Goal: Task Accomplishment & Management: Complete application form

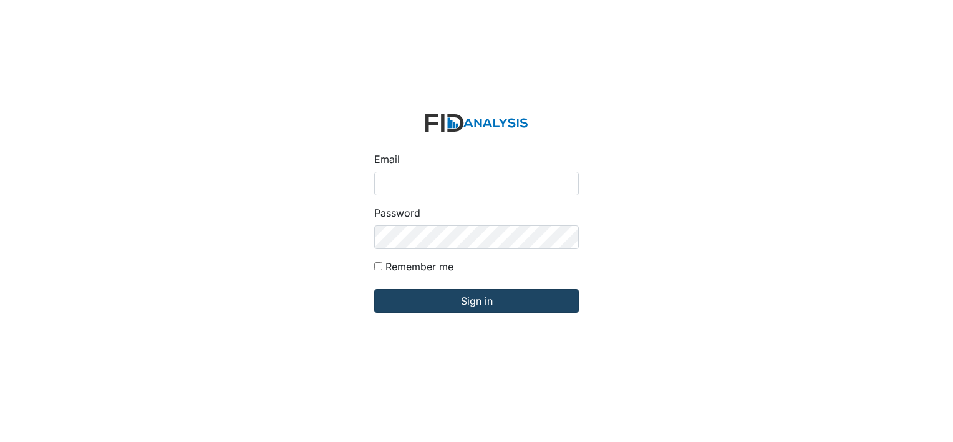
type input "[EMAIL_ADDRESS][DOMAIN_NAME]"
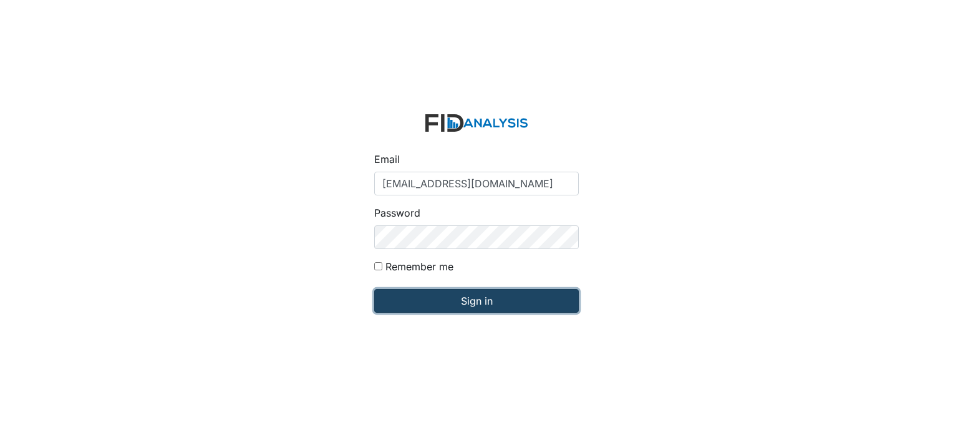
click at [472, 302] on input "Sign in" at bounding box center [476, 301] width 205 height 24
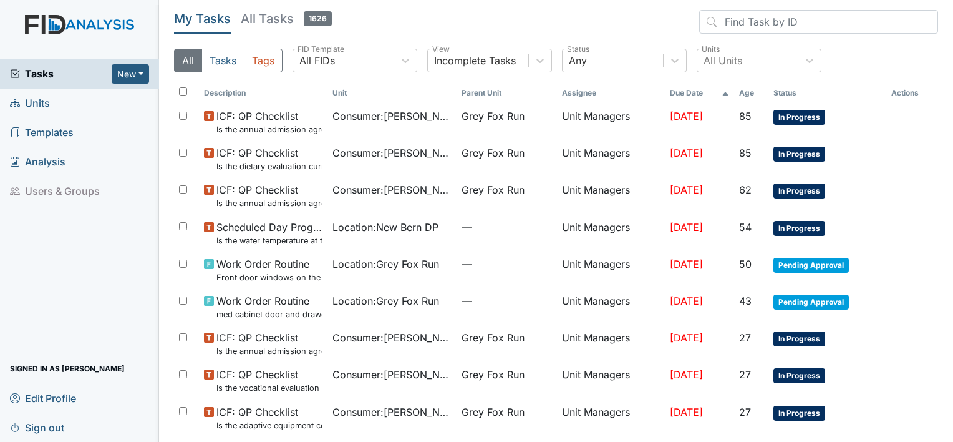
click at [36, 102] on span "Units" at bounding box center [30, 103] width 40 height 19
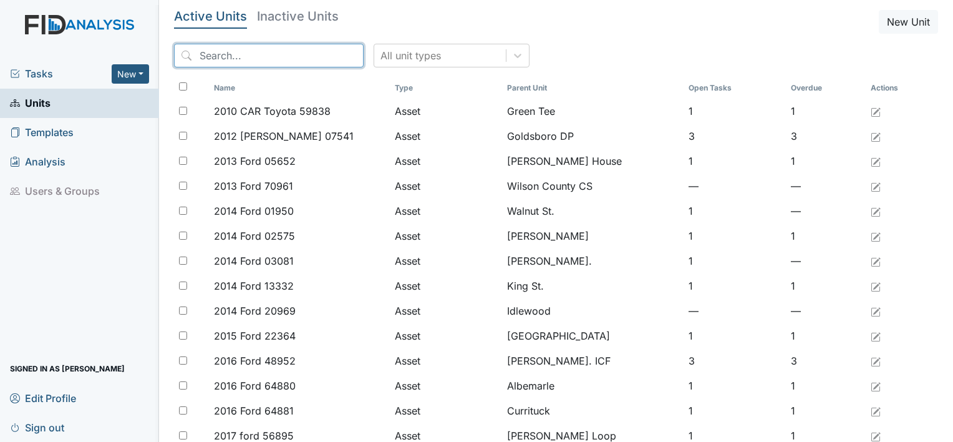
click at [246, 54] on input "search" at bounding box center [269, 56] width 190 height 24
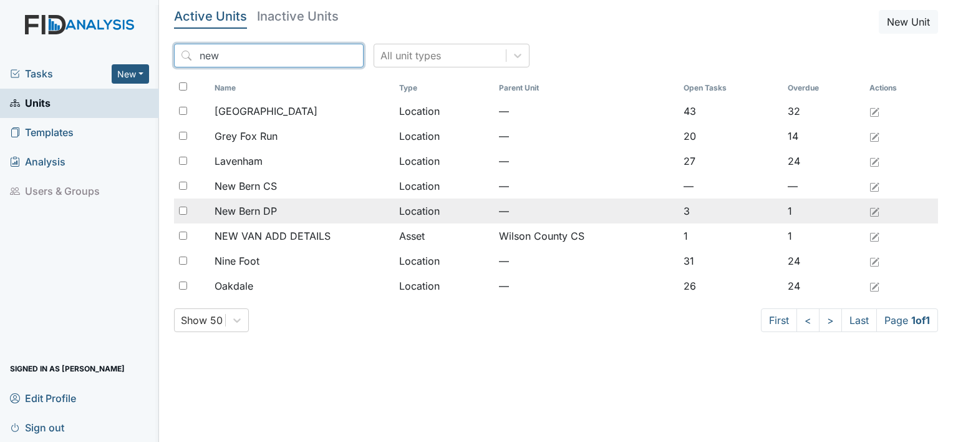
type input "new"
click at [274, 207] on span "New Bern DP" at bounding box center [246, 210] width 62 height 15
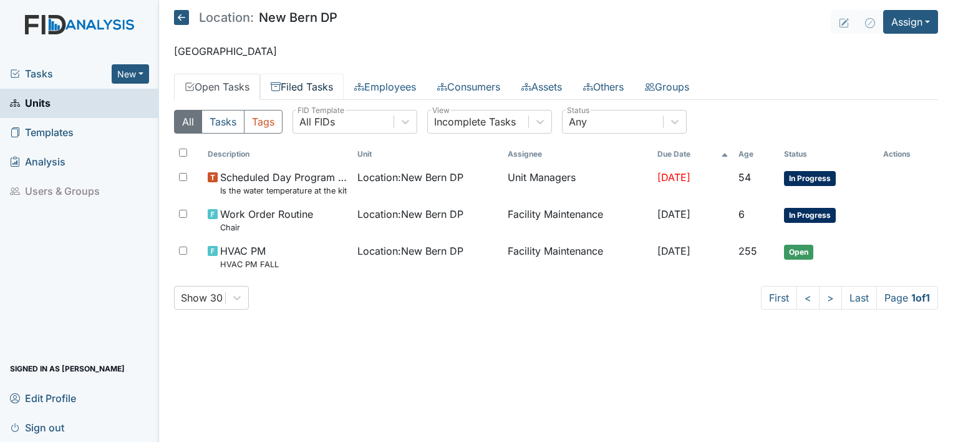
click at [325, 87] on link "Filed Tasks" at bounding box center [302, 87] width 84 height 26
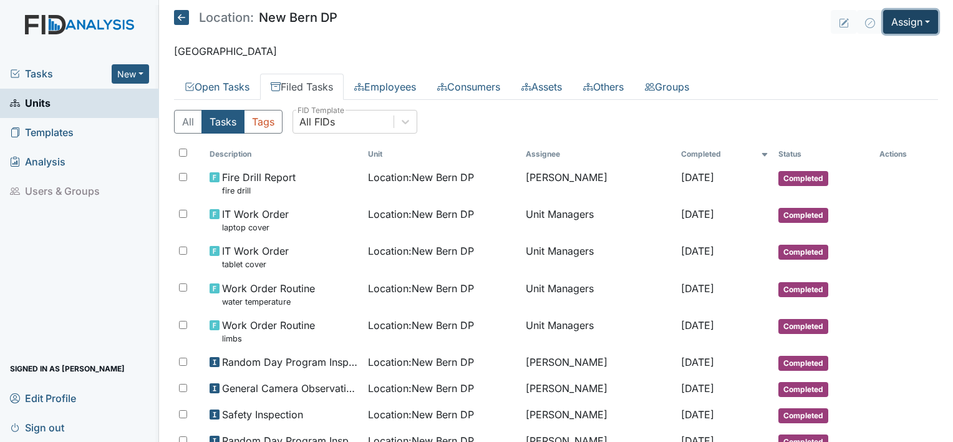
click at [916, 19] on button "Assign" at bounding box center [910, 22] width 55 height 24
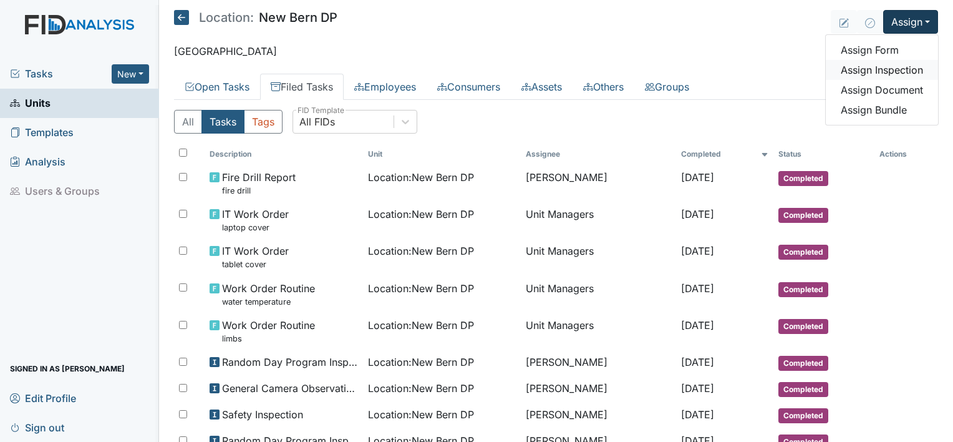
click at [906, 70] on link "Assign Inspection" at bounding box center [882, 70] width 112 height 20
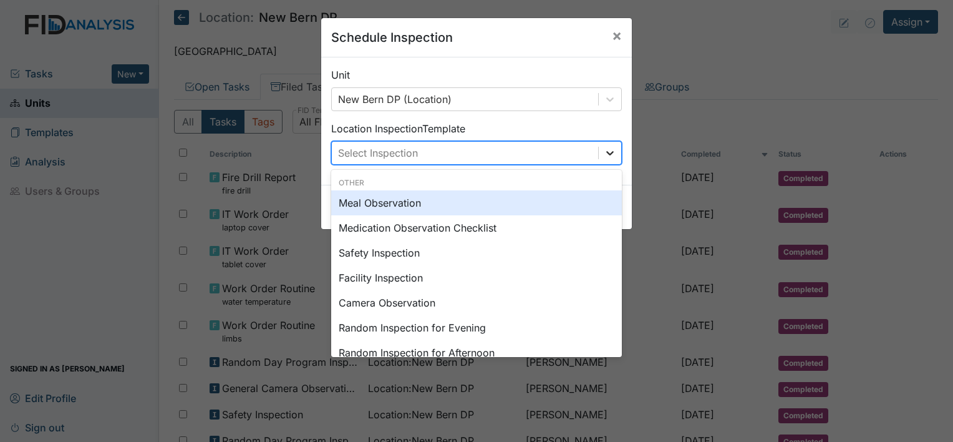
click at [604, 149] on icon at bounding box center [610, 153] width 12 height 12
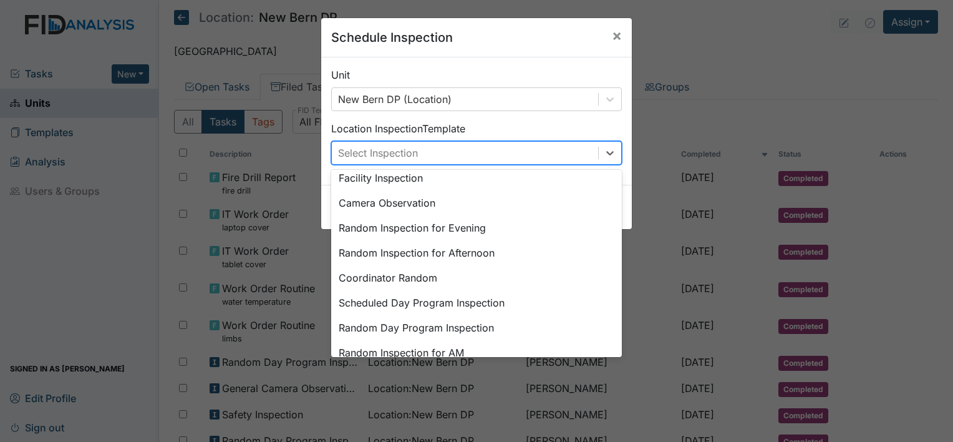
scroll to position [125, 0]
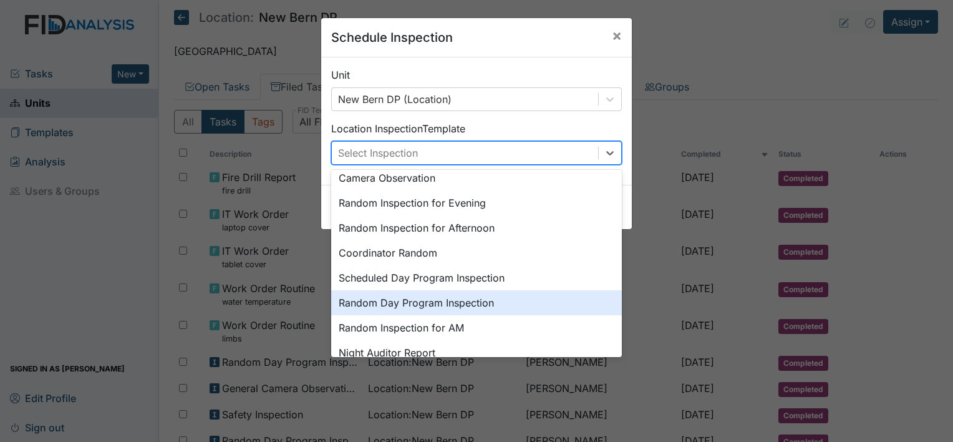
click at [468, 303] on div "Random Day Program Inspection" at bounding box center [476, 302] width 291 height 25
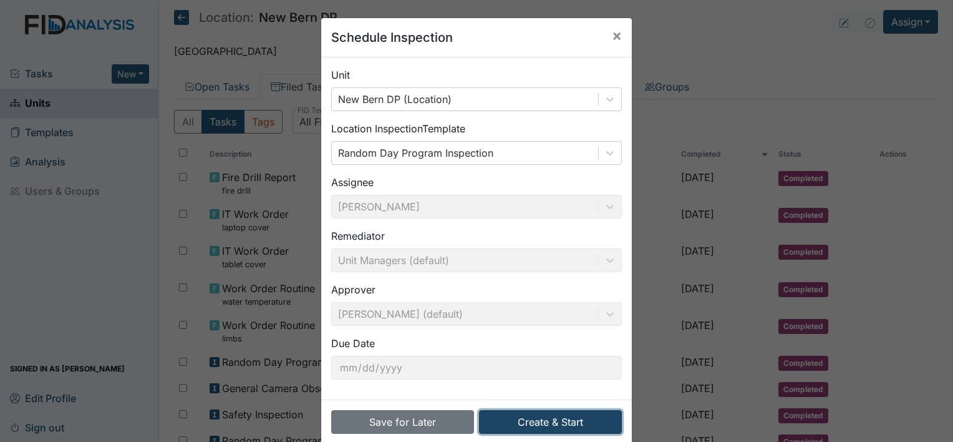
click at [514, 421] on button "Create & Start" at bounding box center [550, 422] width 143 height 24
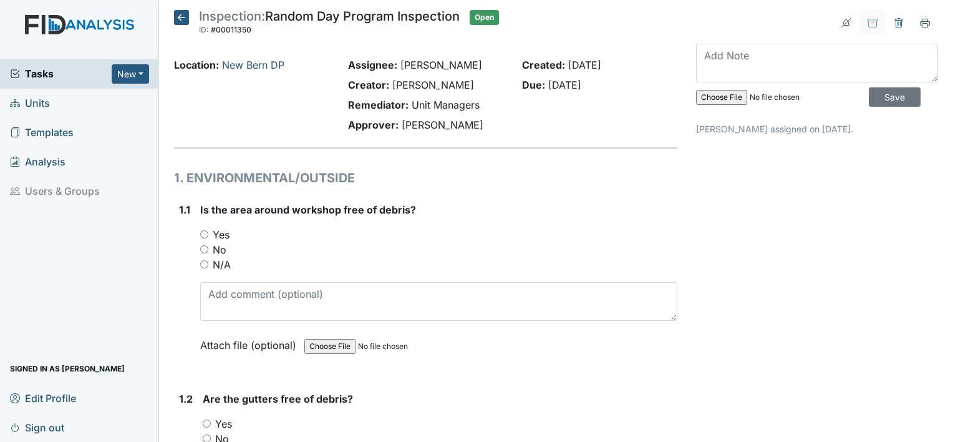
click at [202, 232] on input "Yes" at bounding box center [204, 234] width 8 height 8
radio input "true"
click at [208, 417] on div "Yes" at bounding box center [440, 423] width 475 height 15
click at [207, 422] on input "Yes" at bounding box center [207, 423] width 8 height 8
radio input "true"
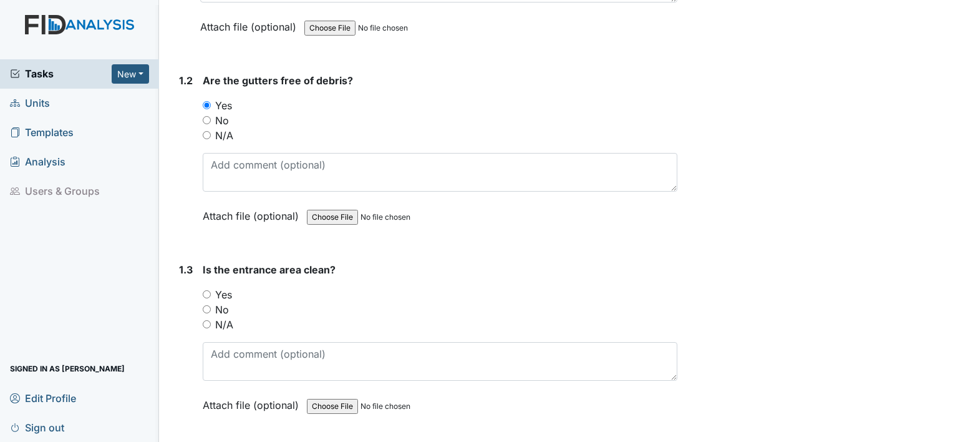
scroll to position [327, 0]
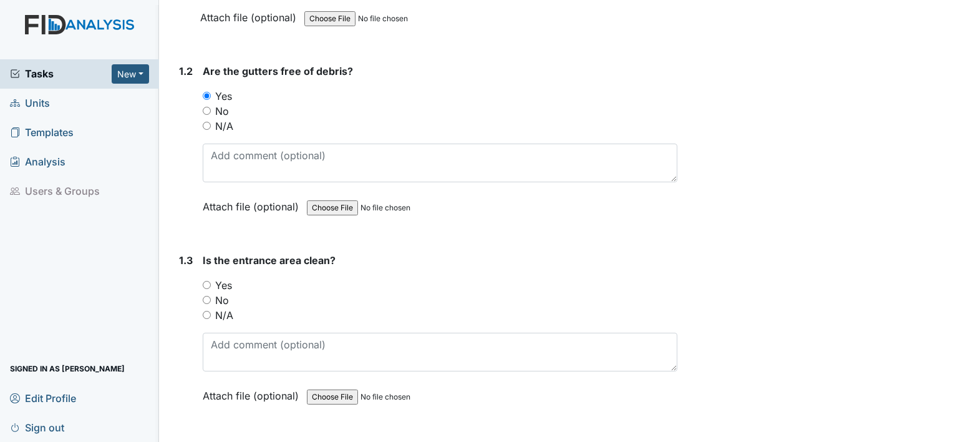
click at [206, 283] on input "Yes" at bounding box center [207, 285] width 8 height 8
radio input "true"
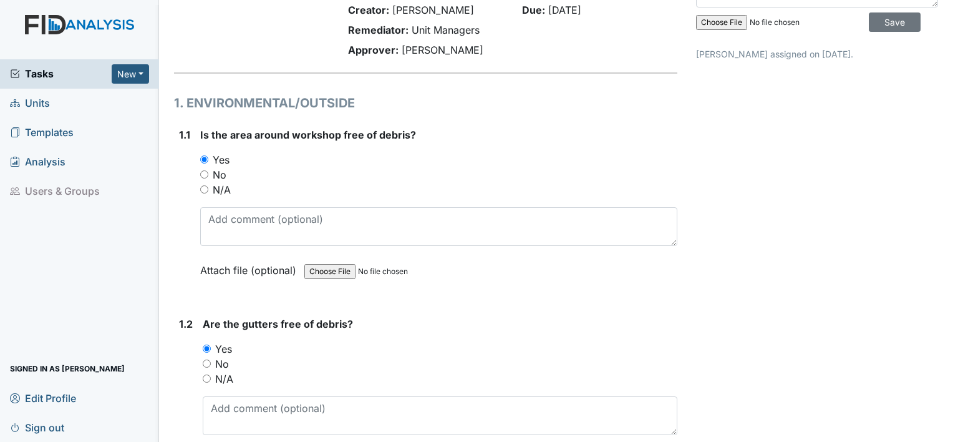
scroll to position [0, 0]
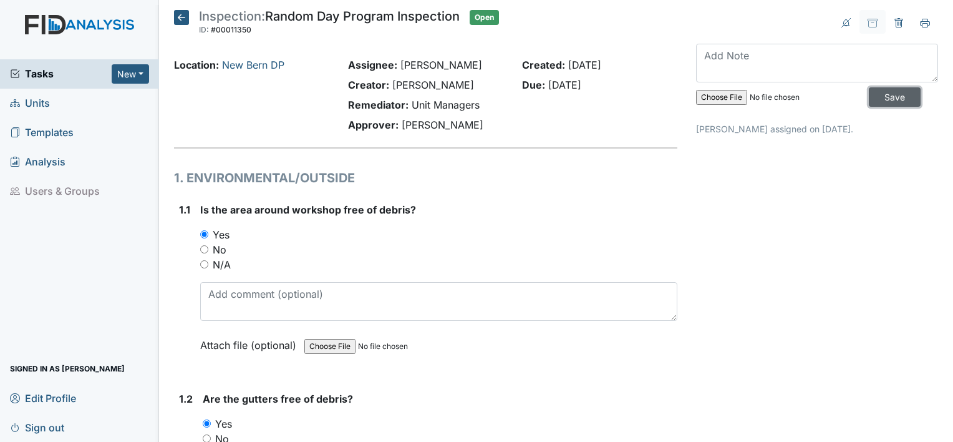
click at [885, 97] on input "Save" at bounding box center [895, 96] width 52 height 19
click at [876, 97] on input "Save" at bounding box center [895, 96] width 52 height 19
click at [47, 424] on span "Sign out" at bounding box center [37, 426] width 54 height 19
